Goal: Task Accomplishment & Management: Use online tool/utility

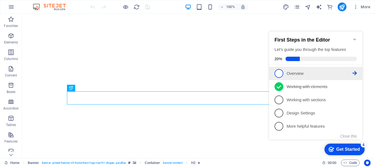
click at [355, 71] on icon at bounding box center [355, 73] width 4 height 4
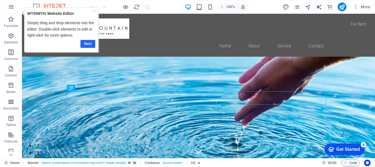
click at [85, 43] on link "Next" at bounding box center [87, 44] width 15 height 8
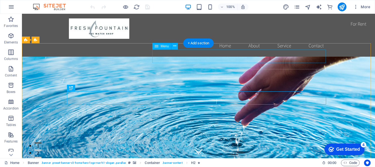
select select
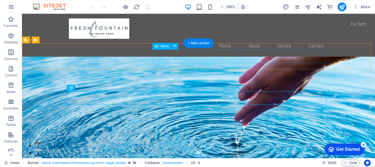
select select
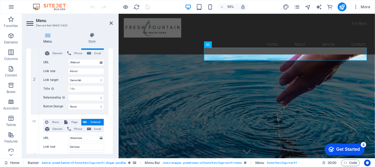
scroll to position [165, 0]
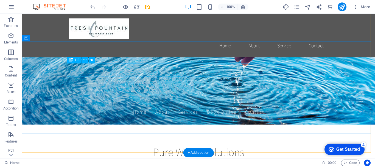
scroll to position [27, 0]
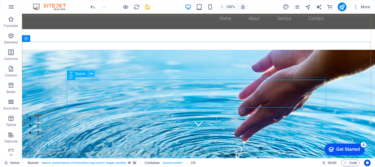
click at [91, 73] on icon at bounding box center [91, 74] width 3 height 6
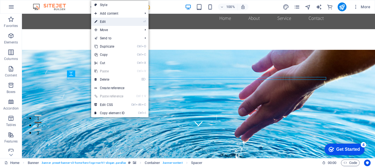
click at [105, 23] on link "⏎ Edit" at bounding box center [109, 22] width 37 height 8
select select "px"
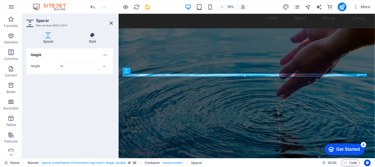
click at [92, 38] on icon at bounding box center [92, 34] width 41 height 5
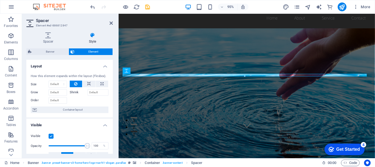
click at [91, 37] on icon at bounding box center [92, 34] width 41 height 5
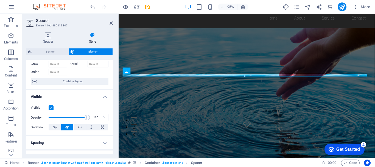
scroll to position [1, 0]
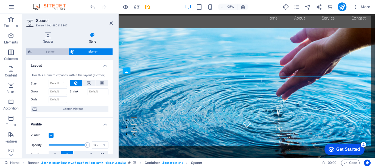
click at [56, 52] on span "Banner" at bounding box center [50, 51] width 34 height 7
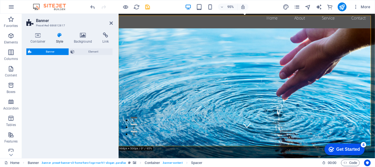
select select "preset-banner-v3-home-hero-logo-nav-h1-slogan"
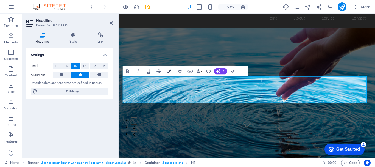
click at [168, 72] on icon "button" at bounding box center [170, 71] width 4 height 4
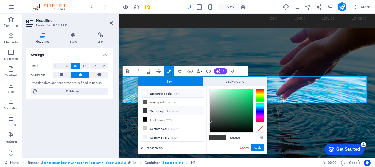
click at [148, 94] on li "Background color #ffffff" at bounding box center [172, 93] width 63 height 9
type input "#ffffff"
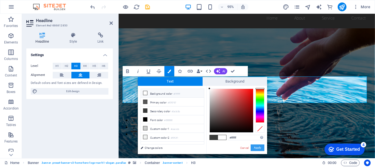
click at [261, 146] on button "Apply" at bounding box center [258, 147] width 14 height 7
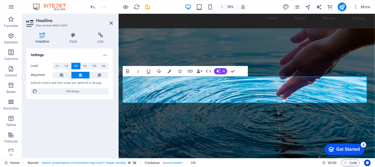
click at [267, 134] on figure at bounding box center [254, 105] width 270 height 152
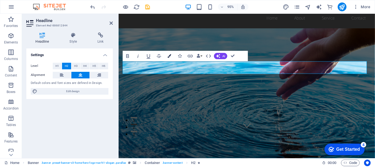
click at [171, 56] on icon "button" at bounding box center [170, 56] width 4 height 4
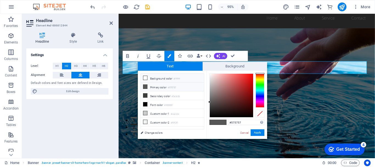
click at [144, 79] on icon at bounding box center [145, 78] width 4 height 4
type input "#ffffff"
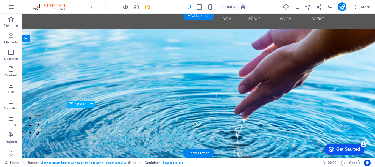
select select "px"
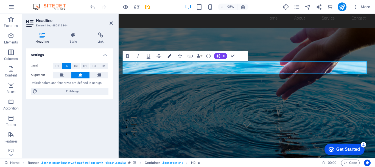
click at [171, 55] on icon "button" at bounding box center [170, 56] width 4 height 4
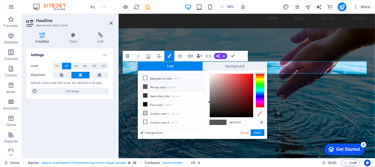
click at [146, 77] on icon at bounding box center [145, 78] width 4 height 4
type input "#ffffff"
click at [259, 133] on button "Apply" at bounding box center [258, 132] width 14 height 7
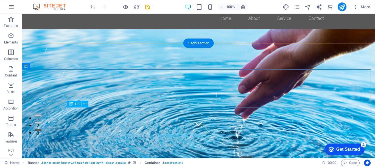
scroll to position [0, 0]
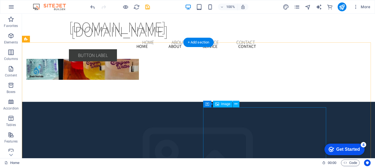
scroll to position [310, 0]
